Goal: Submit feedback/report problem: Submit feedback/report problem

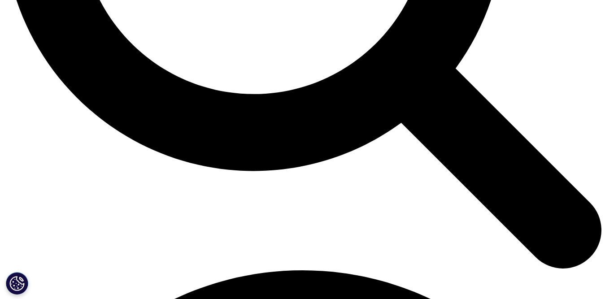
scroll to position [1166, 0]
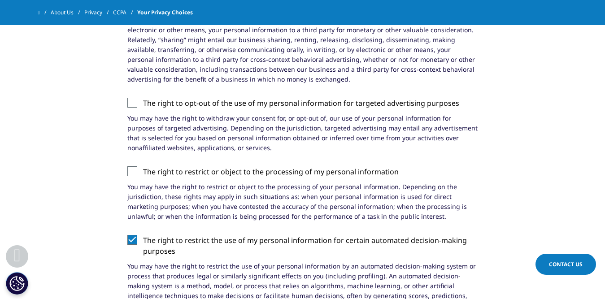
click at [143, 235] on input "The right to restrict the use of my personal information for certain automated …" at bounding box center [143, 235] width 0 height 0
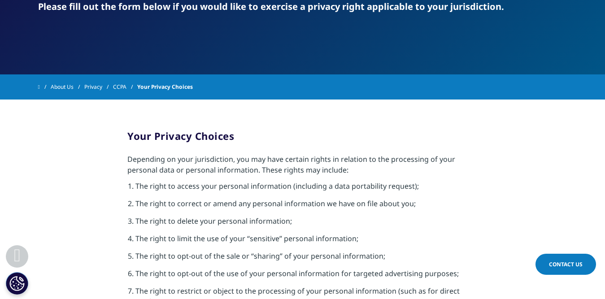
scroll to position [179, 0]
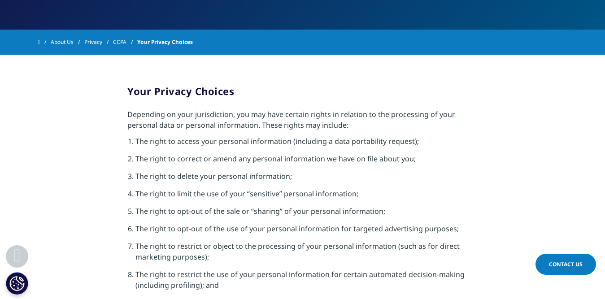
click at [558, 266] on span "Contact Us" at bounding box center [566, 265] width 34 height 8
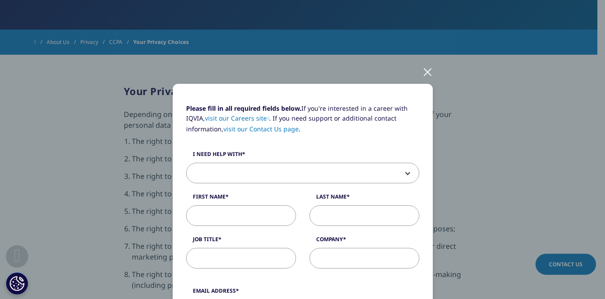
click at [231, 175] on span at bounding box center [303, 173] width 232 height 21
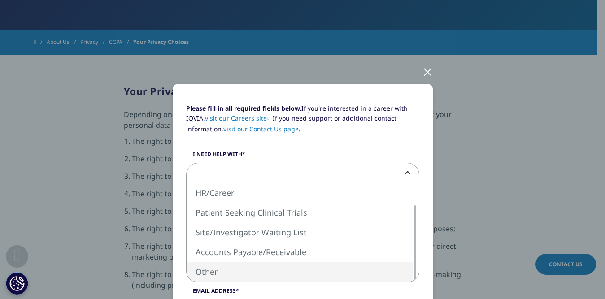
select select "Other"
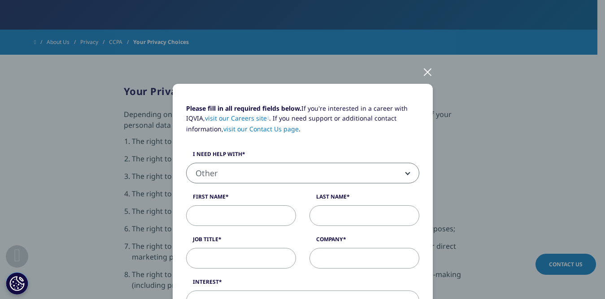
click at [240, 218] on input "First Name" at bounding box center [241, 215] width 110 height 21
type input "Marwa"
type input "Bashandy"
type input "[PERSON_NAME]"
type input "[EMAIL_ADDRESS][DOMAIN_NAME]"
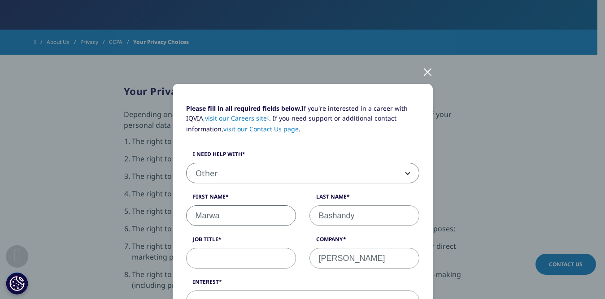
type input "01092208284"
select select "[GEOGRAPHIC_DATA]"
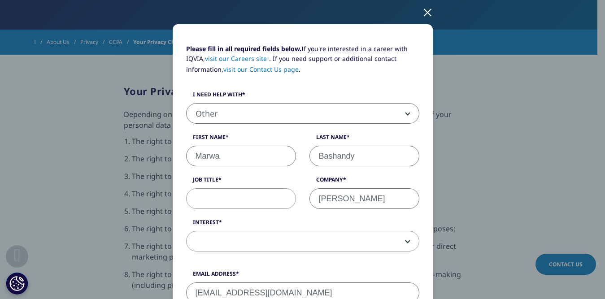
scroll to position [65, 0]
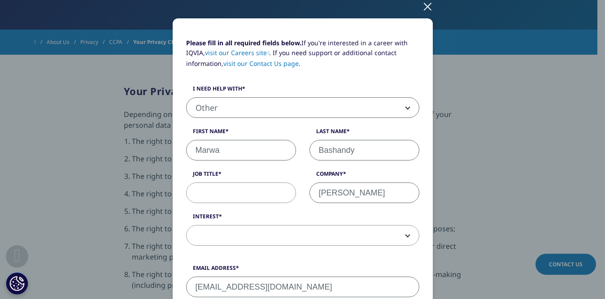
click at [279, 193] on input "Job Title" at bounding box center [241, 193] width 110 height 21
type input "P"
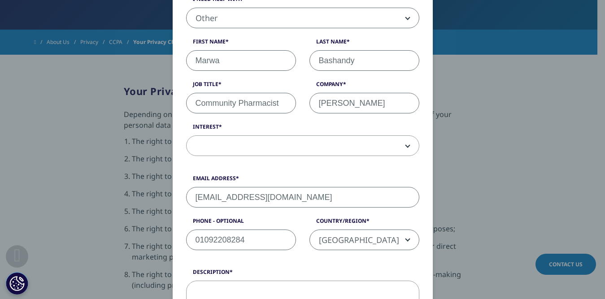
type input "Community Pharmacist"
click at [244, 147] on span at bounding box center [303, 146] width 232 height 21
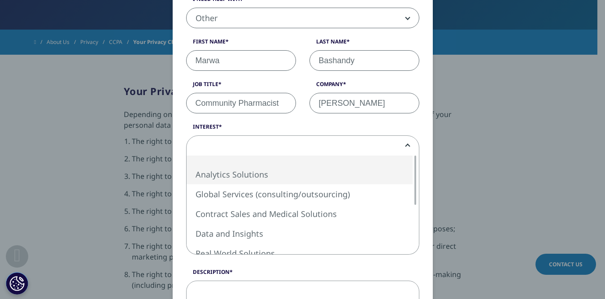
select select "Analytics Solutions"
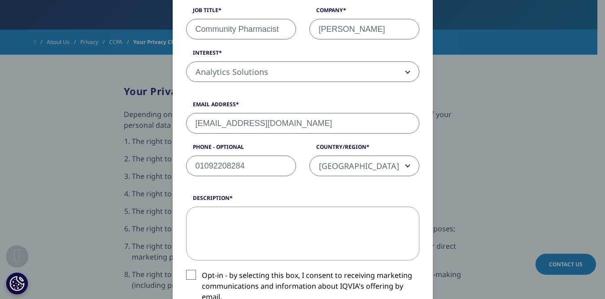
scroll to position [245, 0]
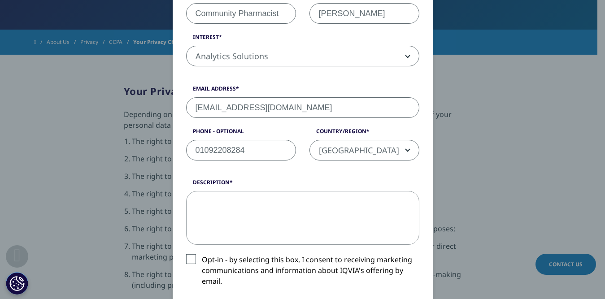
click at [248, 212] on textarea "Description" at bounding box center [302, 218] width 233 height 54
drag, startPoint x: 343, startPoint y: 203, endPoint x: 375, endPoint y: 202, distance: 32.3
click at [375, 202] on textarea "Please I want to delete incorrect account" at bounding box center [302, 218] width 233 height 54
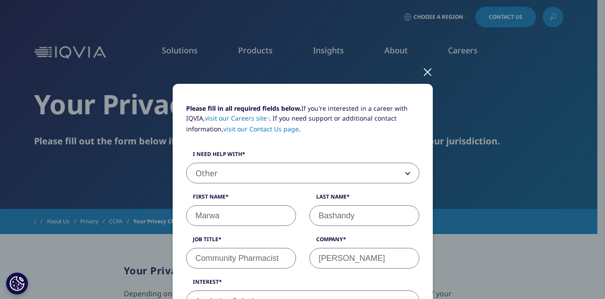
scroll to position [269, 0]
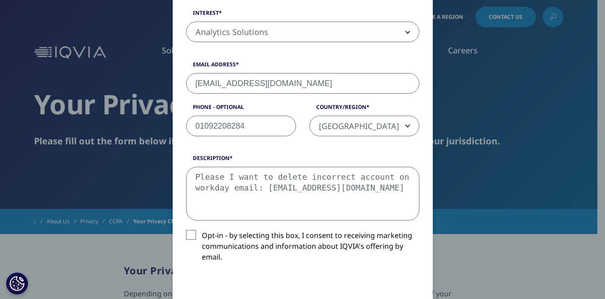
click at [228, 192] on textarea "Please I want to delete incorrect account on workday email: [EMAIL_ADDRESS][DOM…" at bounding box center [302, 194] width 233 height 54
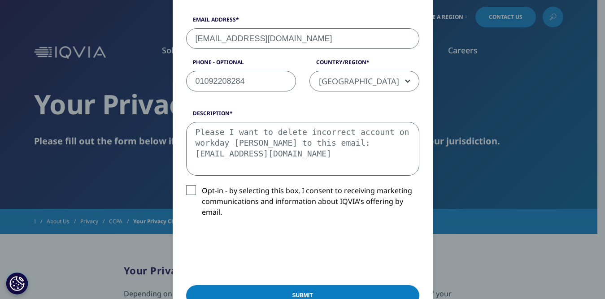
type textarea "Please I want to delete incorrect account on workday [PERSON_NAME] to this emai…"
click at [187, 191] on label "Opt-in - by selecting this box, I consent to receiving marketing communications…" at bounding box center [302, 203] width 233 height 37
click at [202, 185] on input "Opt-in - by selecting this box, I consent to receiving marketing communications…" at bounding box center [202, 185] width 0 height 0
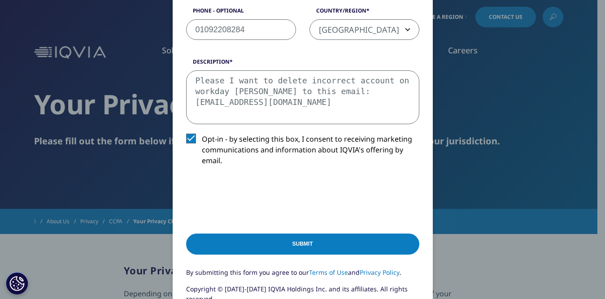
scroll to position [359, 0]
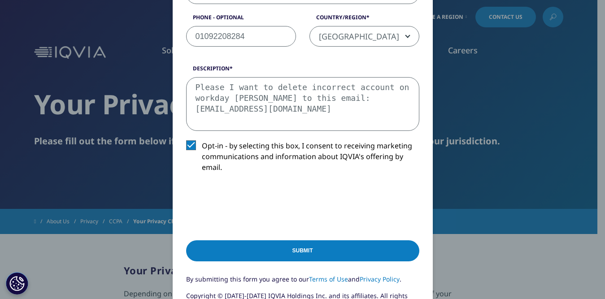
drag, startPoint x: 330, startPoint y: 108, endPoint x: 177, endPoint y: 83, distance: 155.0
click at [179, 83] on div "Description Please I want to delete incorrect account on workday [PERSON_NAME] …" at bounding box center [302, 98] width 247 height 66
click at [293, 258] on input "Submit" at bounding box center [302, 250] width 233 height 21
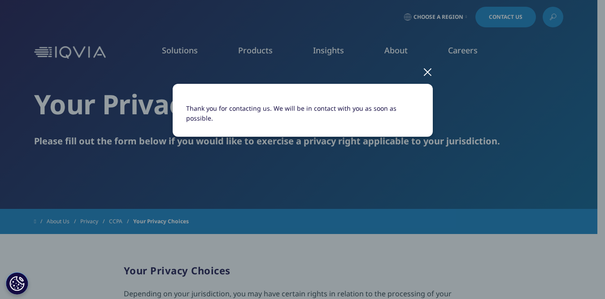
scroll to position [0, 0]
click at [429, 73] on div at bounding box center [428, 71] width 10 height 25
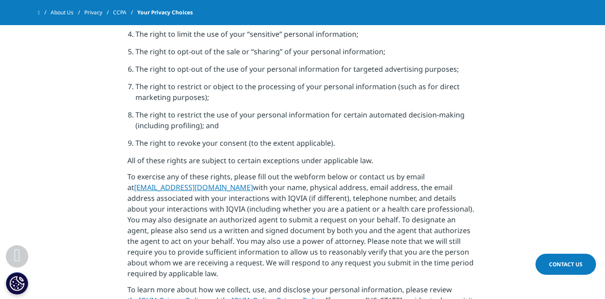
scroll to position [269, 0]
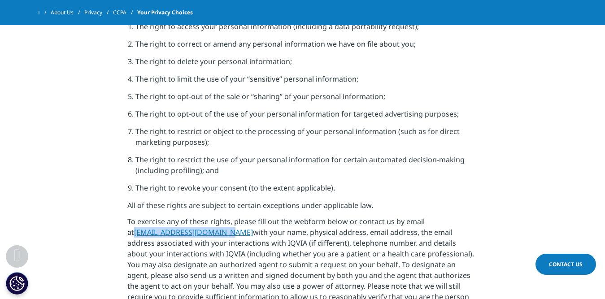
drag, startPoint x: 114, startPoint y: 231, endPoint x: 219, endPoint y: 258, distance: 108.3
click at [213, 235] on section "Your Privacy Choices Depending on your jurisdiction, you may have certain right…" at bounding box center [302, 153] width 605 height 427
copy link "[EMAIL_ADDRESS][DOMAIN_NAME]"
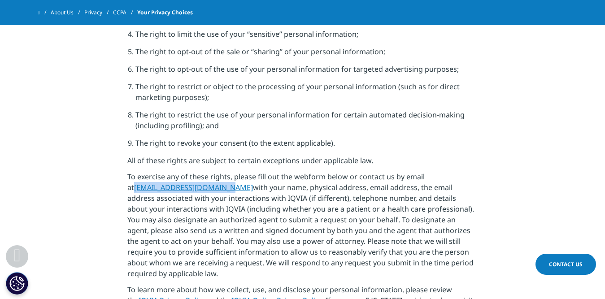
scroll to position [404, 0]
